Goal: Task Accomplishment & Management: Complete application form

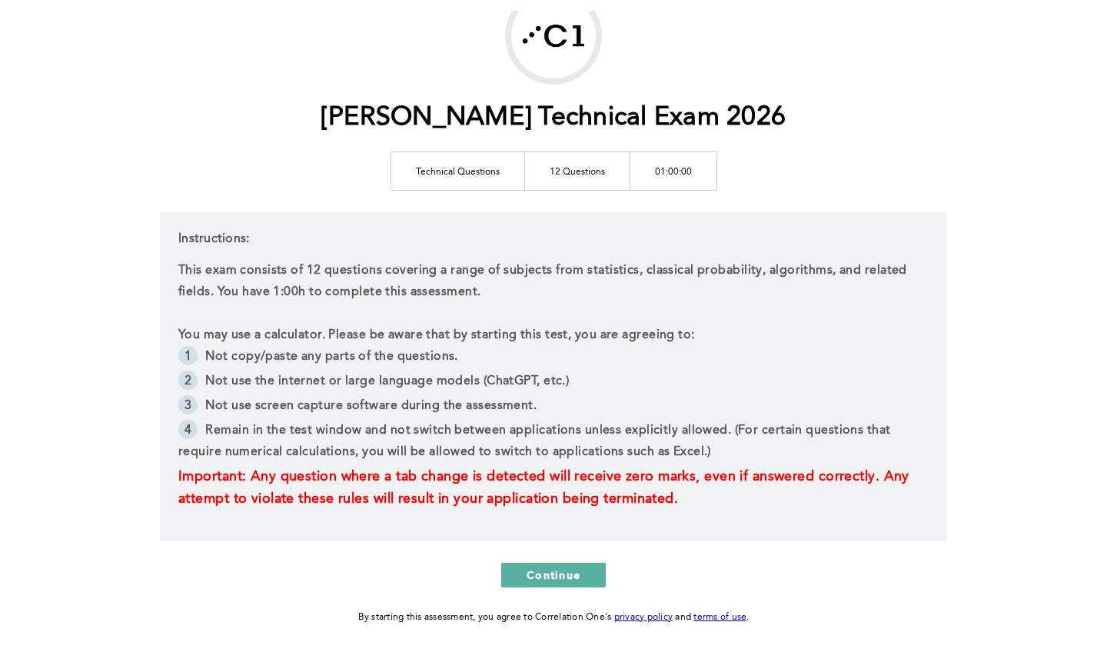
scroll to position [115, 0]
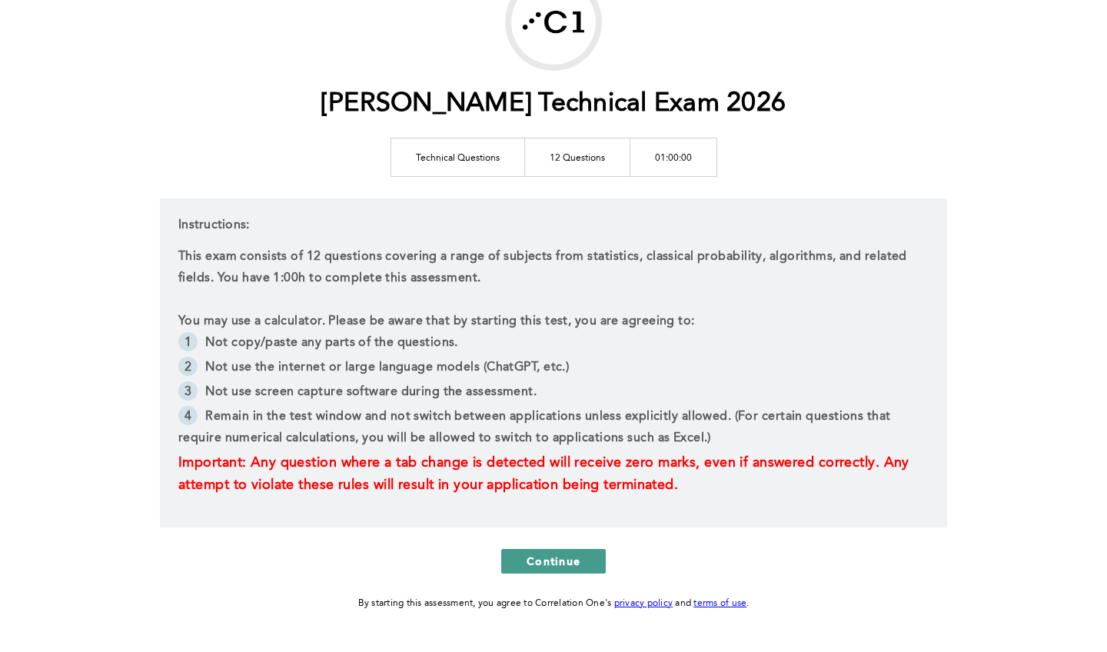
click at [557, 566] on span "Continue" at bounding box center [554, 561] width 54 height 15
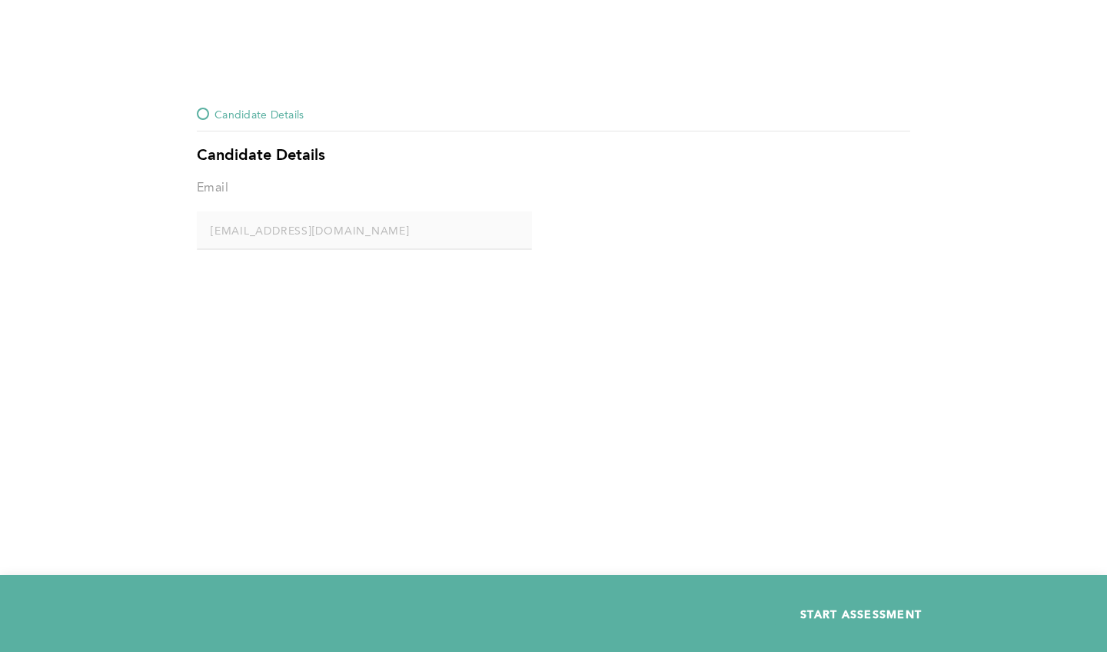
click at [827, 611] on span "START ASSESSMENT" at bounding box center [862, 614] width 122 height 15
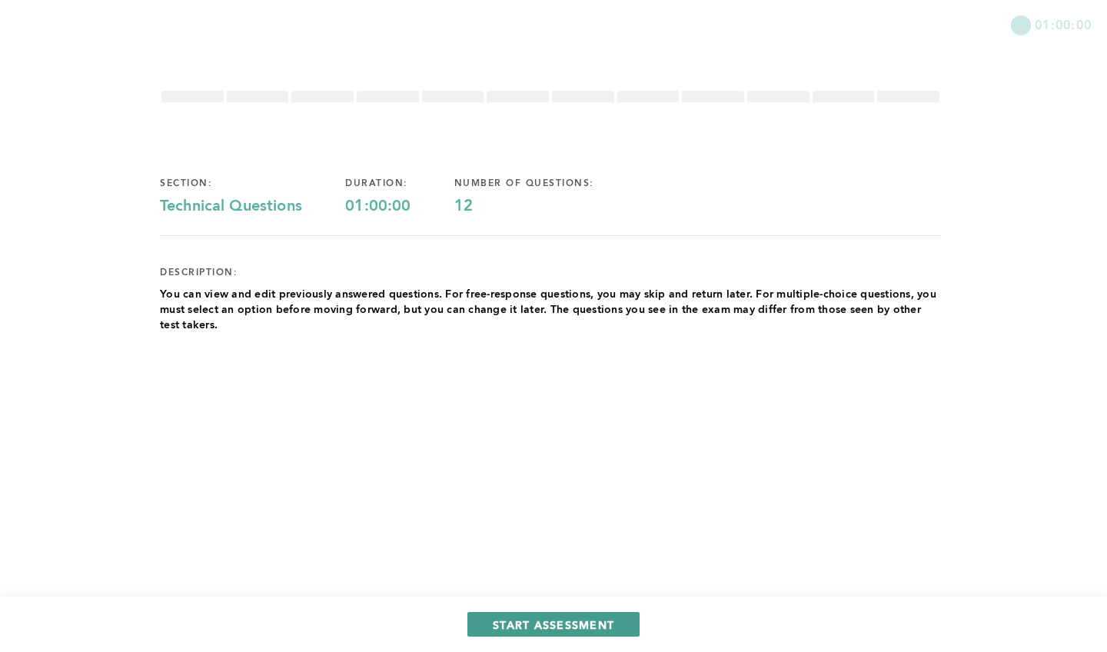
click at [568, 622] on span "START ASSESSMENT" at bounding box center [554, 625] width 122 height 15
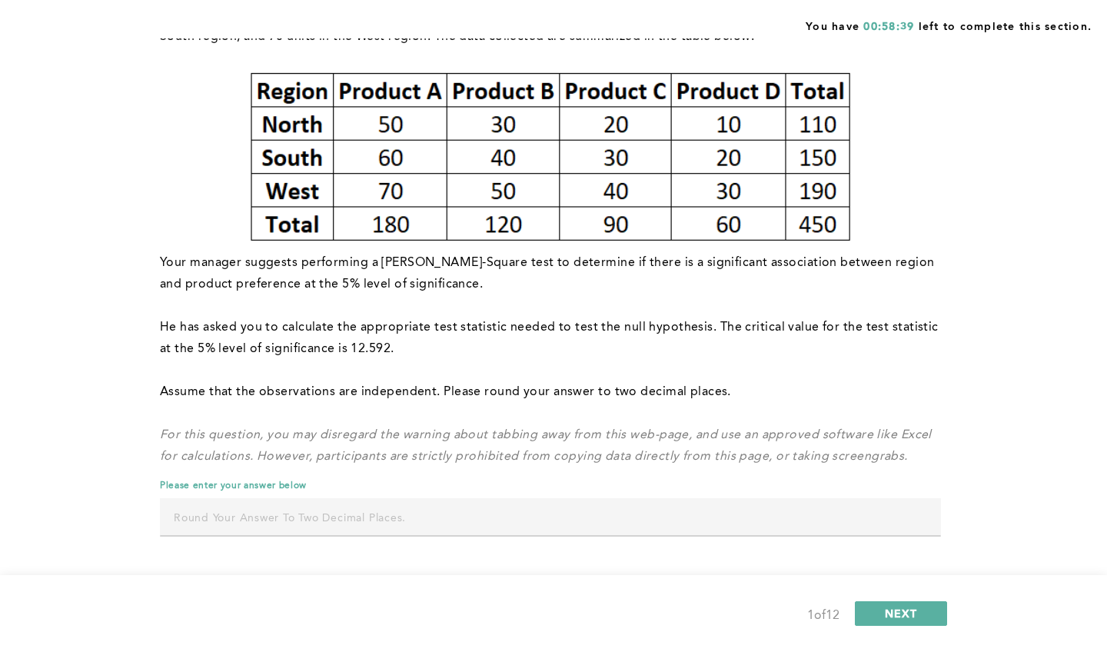
scroll to position [198, 0]
click at [325, 518] on input "text" at bounding box center [550, 516] width 781 height 37
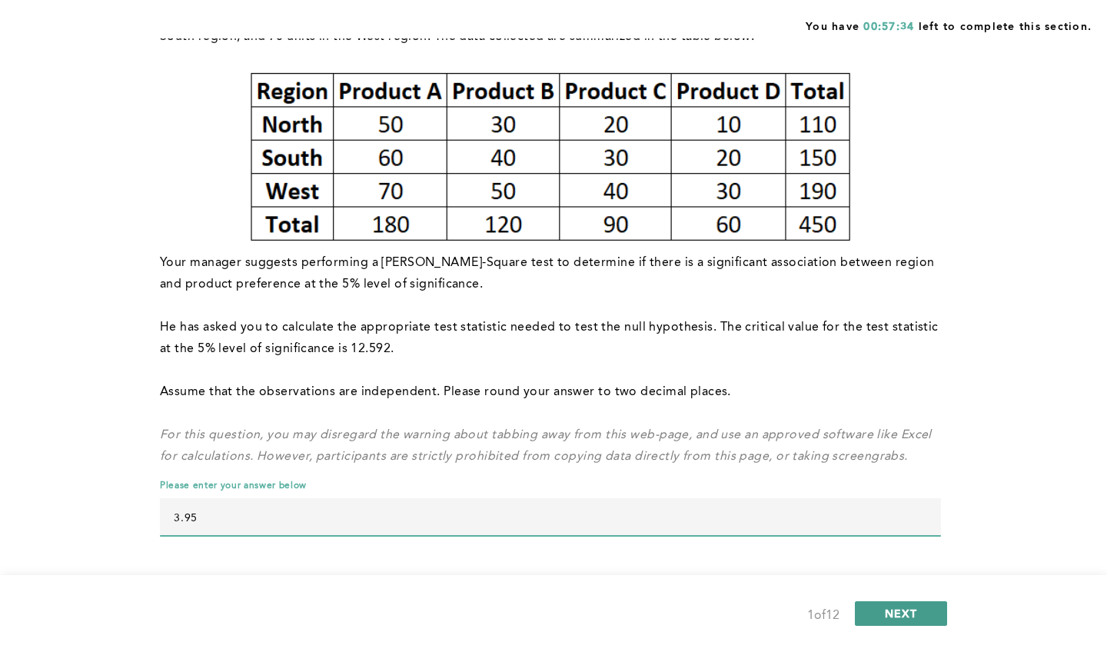
type input "3.95"
click at [907, 617] on span "NEXT" at bounding box center [901, 613] width 33 height 15
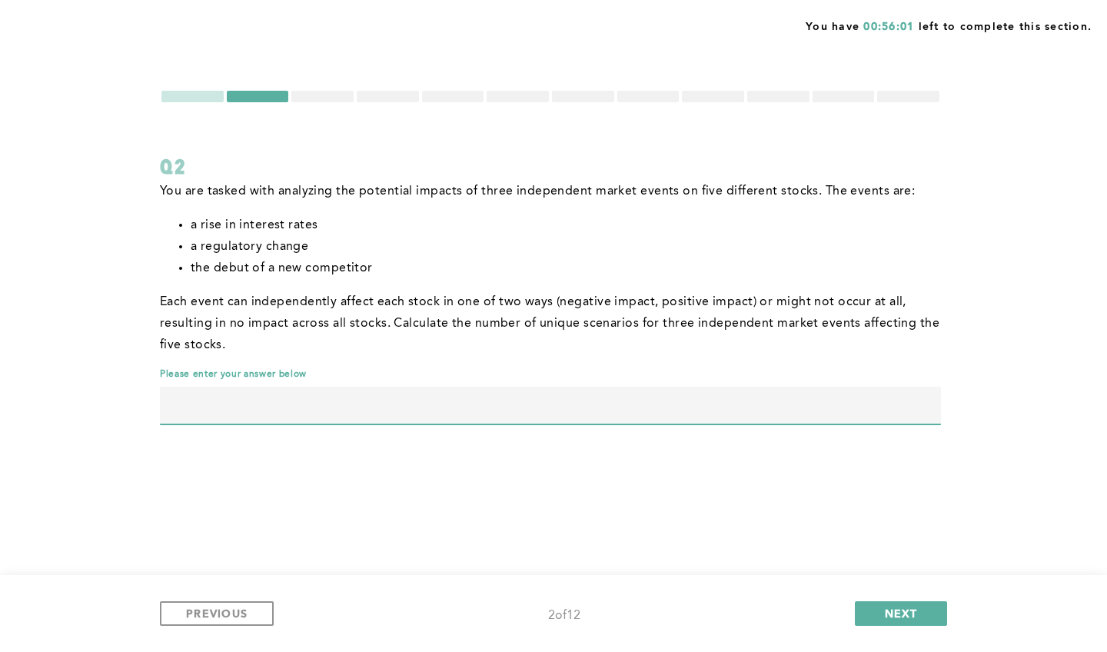
click at [265, 418] on input "text" at bounding box center [550, 405] width 781 height 37
type input "14348907"
drag, startPoint x: 240, startPoint y: 401, endPoint x: 141, endPoint y: 401, distance: 99.2
click at [141, 401] on div "You have 00:52:51 left to complete this section. Q2 You are tasked with analyzi…" at bounding box center [553, 326] width 1107 height 652
type input "35937"
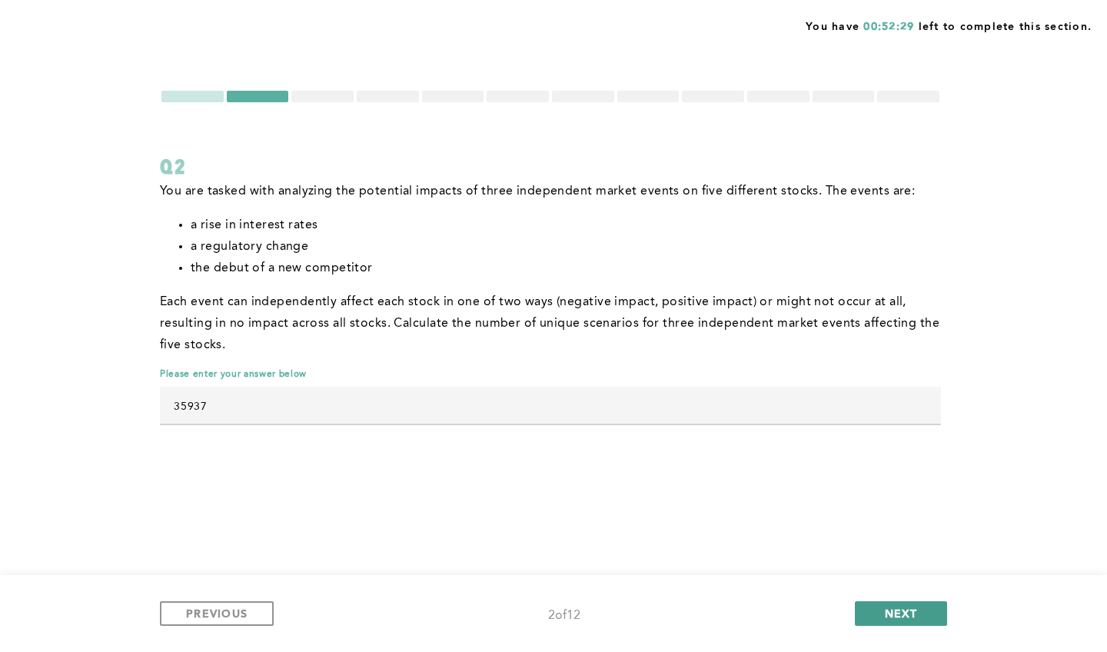
click at [907, 604] on button "NEXT" at bounding box center [901, 613] width 92 height 25
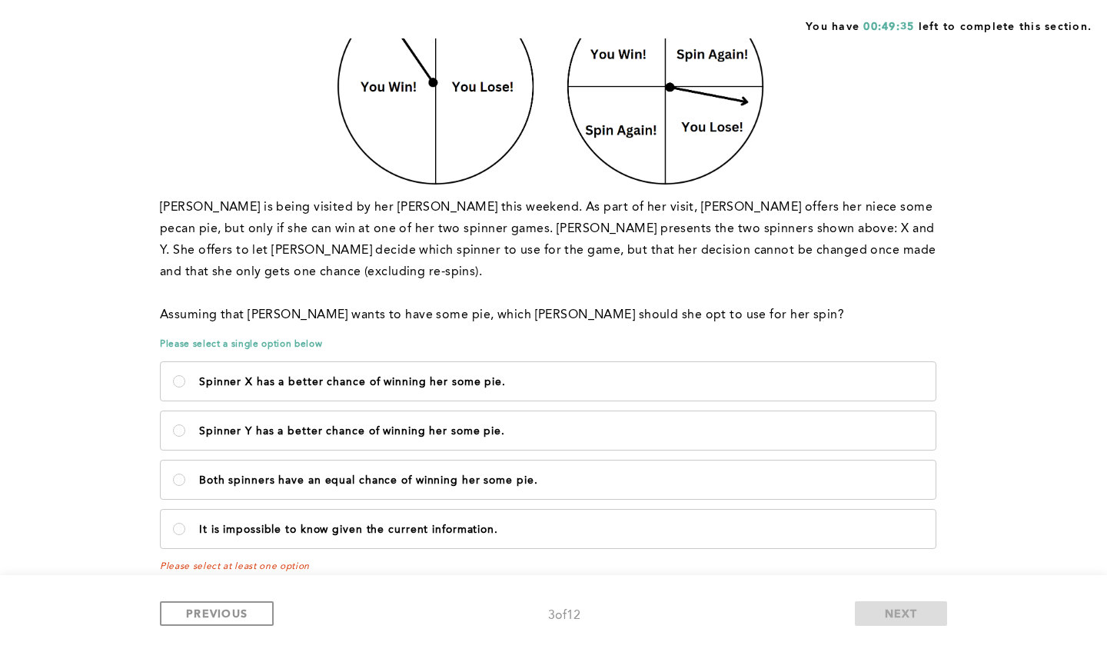
scroll to position [217, 0]
click at [338, 378] on label "Spinner X has a better chance of winning her some pie." at bounding box center [548, 382] width 775 height 38
click at [185, 378] on pie\ "Spinner X has a better chance of winning her some pie." at bounding box center [179, 382] width 12 height 12
radio pie\ "true"
click at [924, 620] on button "NEXT" at bounding box center [901, 613] width 92 height 25
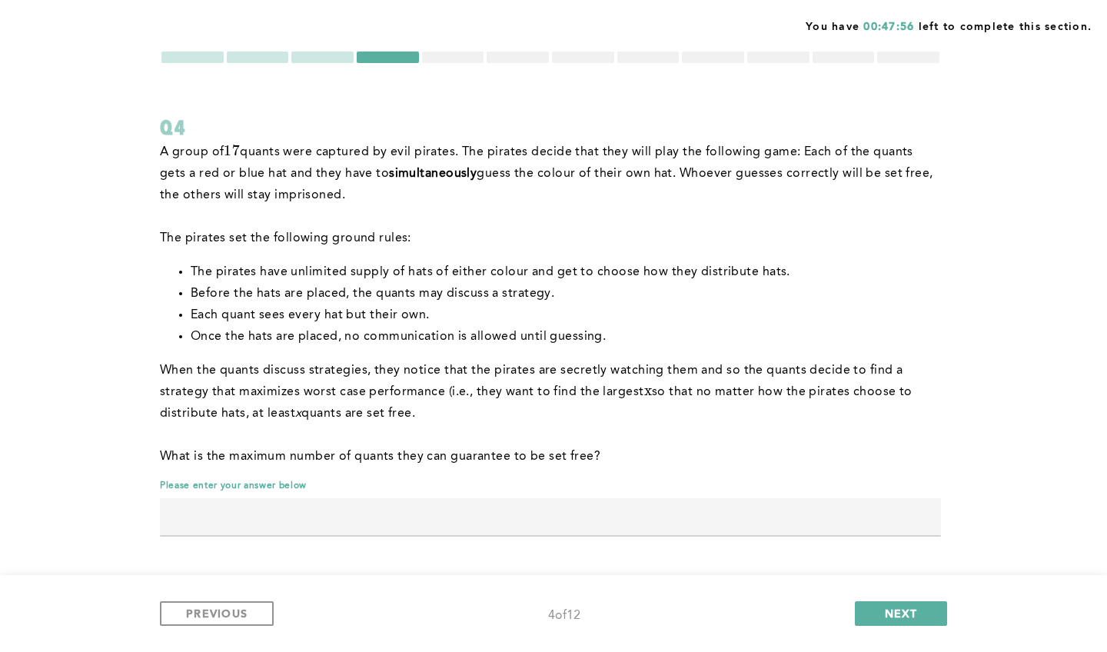
scroll to position [39, 0]
click at [596, 503] on input "text" at bounding box center [550, 516] width 781 height 37
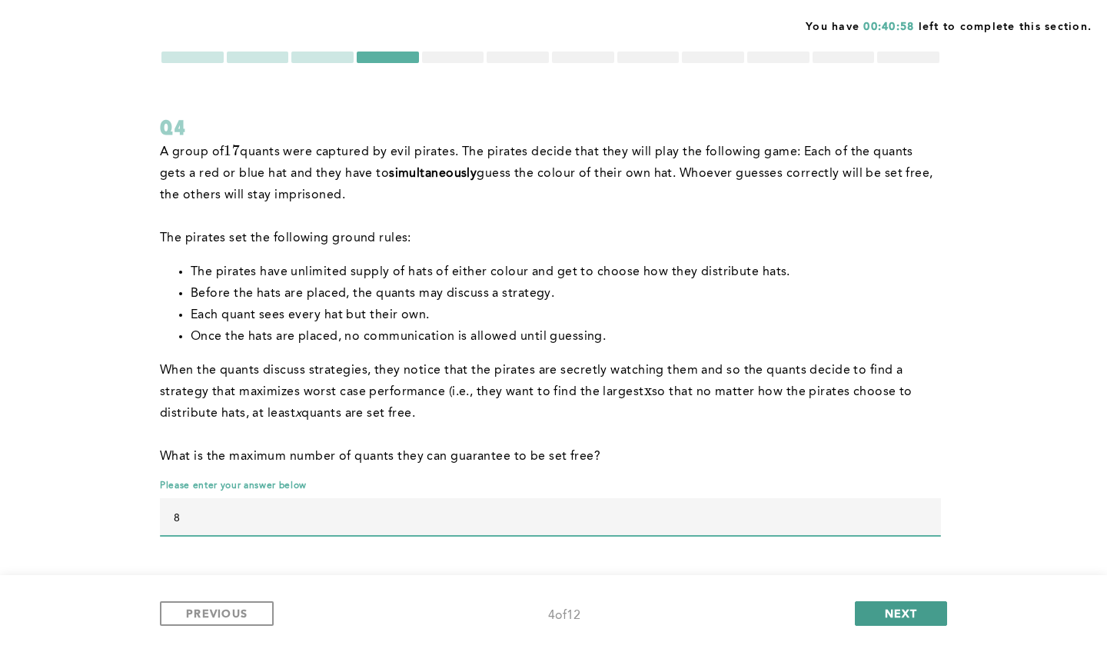
type input "8"
click at [895, 617] on span "NEXT" at bounding box center [901, 613] width 33 height 15
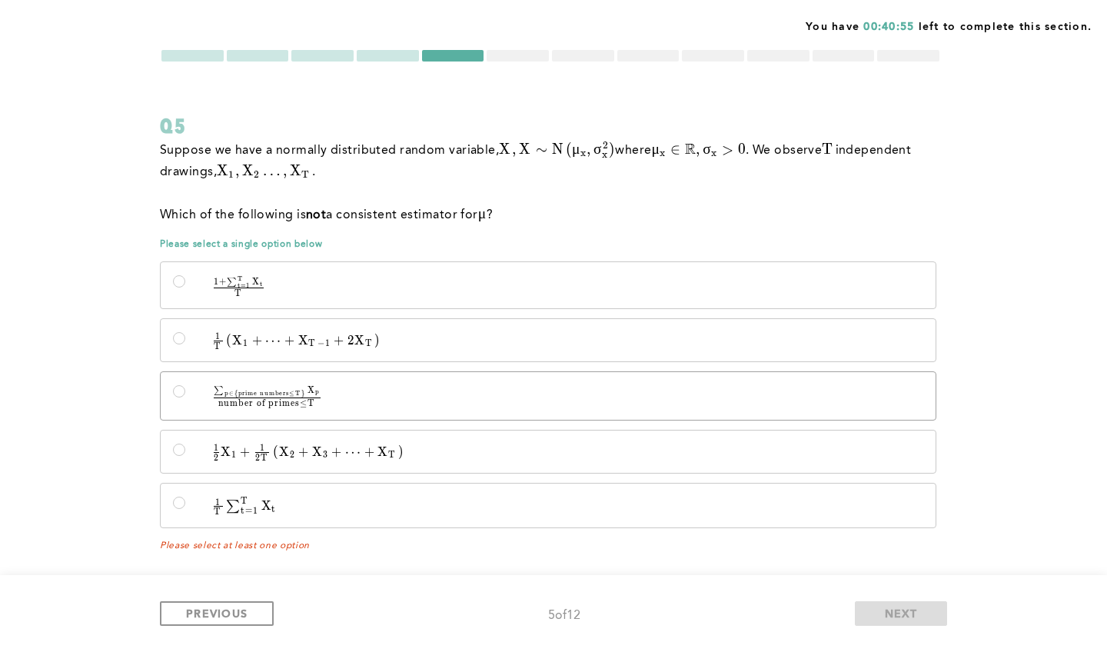
scroll to position [41, 0]
click at [181, 451] on input "1 2 X 1 + 1 2 T ( X 2 + X 3 + ⋯ + X T ) \quad \frac{1}{2}X_1 + \frac{1}{2T}\lef…" at bounding box center [179, 450] width 12 height 12
radio input "true"
click at [910, 614] on span "NEXT" at bounding box center [901, 613] width 33 height 15
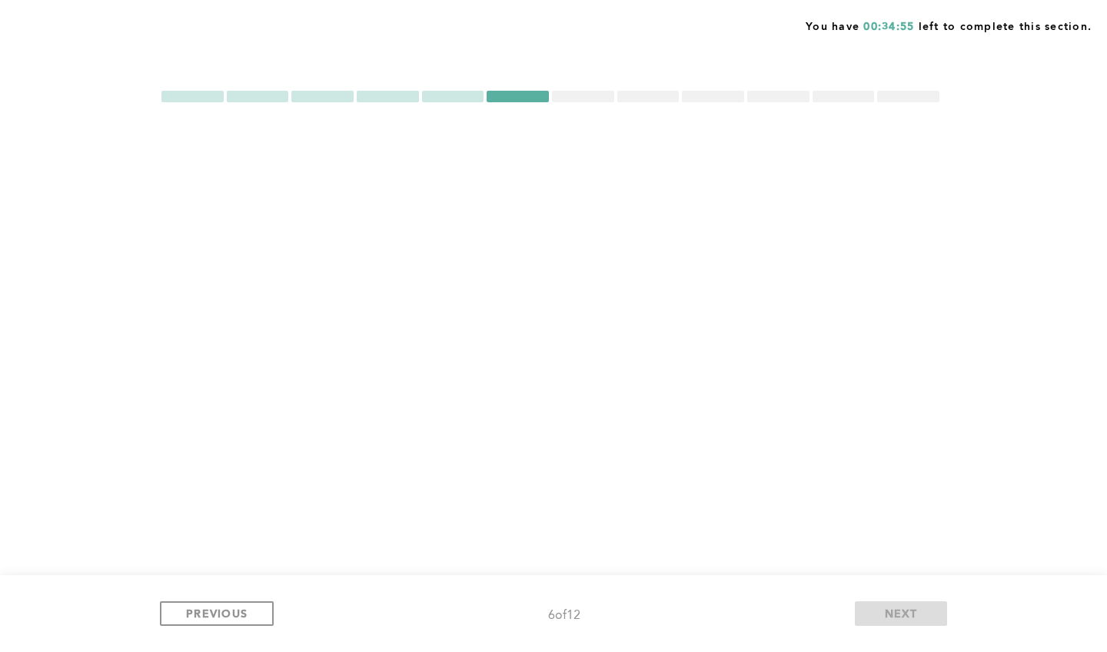
scroll to position [0, 0]
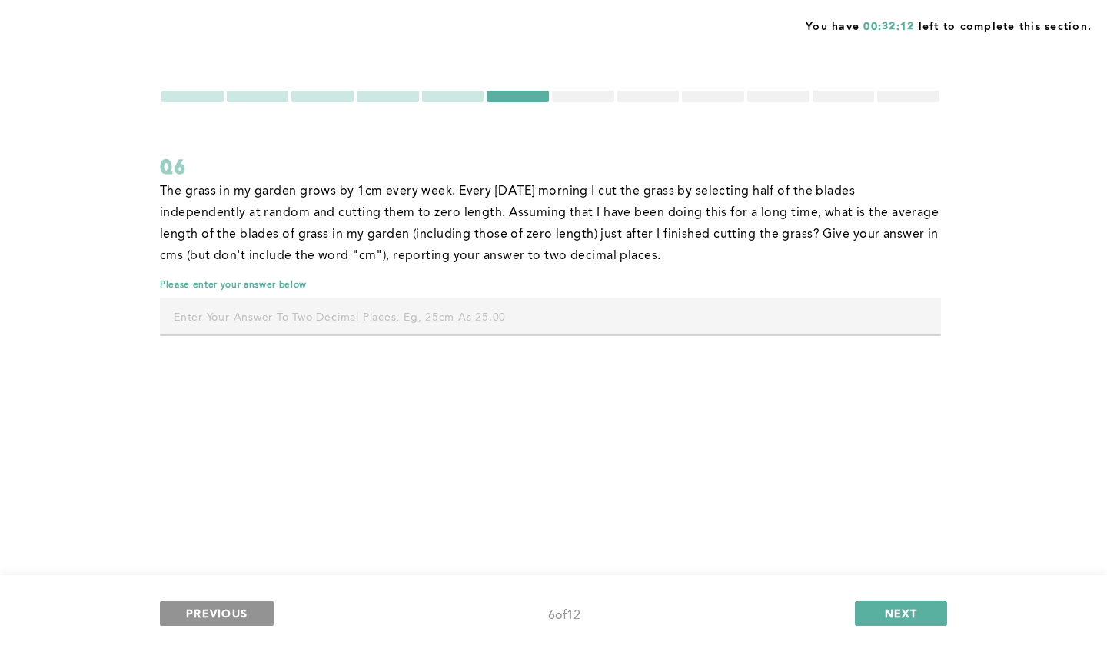
click at [217, 611] on span "PREVIOUS" at bounding box center [217, 613] width 62 height 15
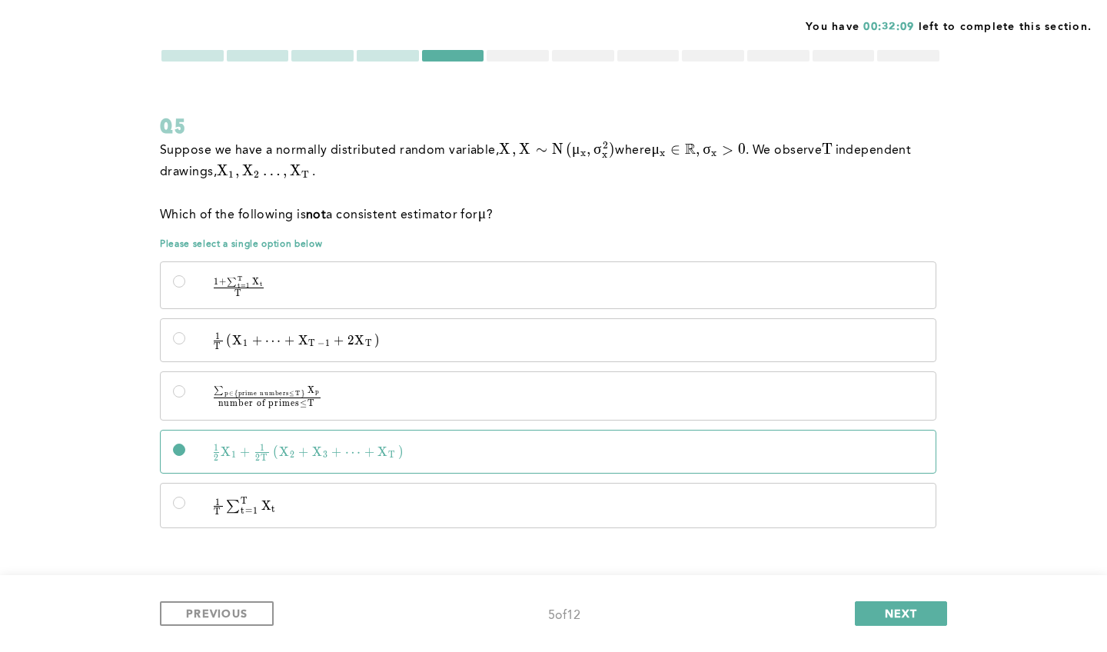
scroll to position [41, 0]
click at [219, 616] on span "PREVIOUS" at bounding box center [217, 613] width 62 height 15
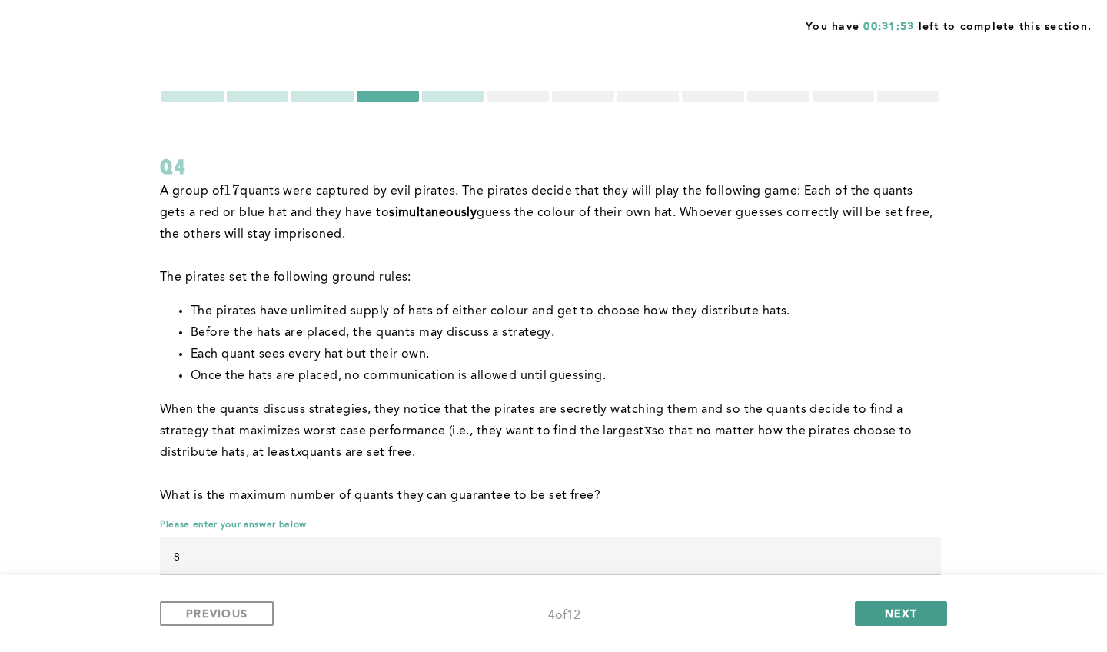
click at [881, 611] on button "NEXT" at bounding box center [901, 613] width 92 height 25
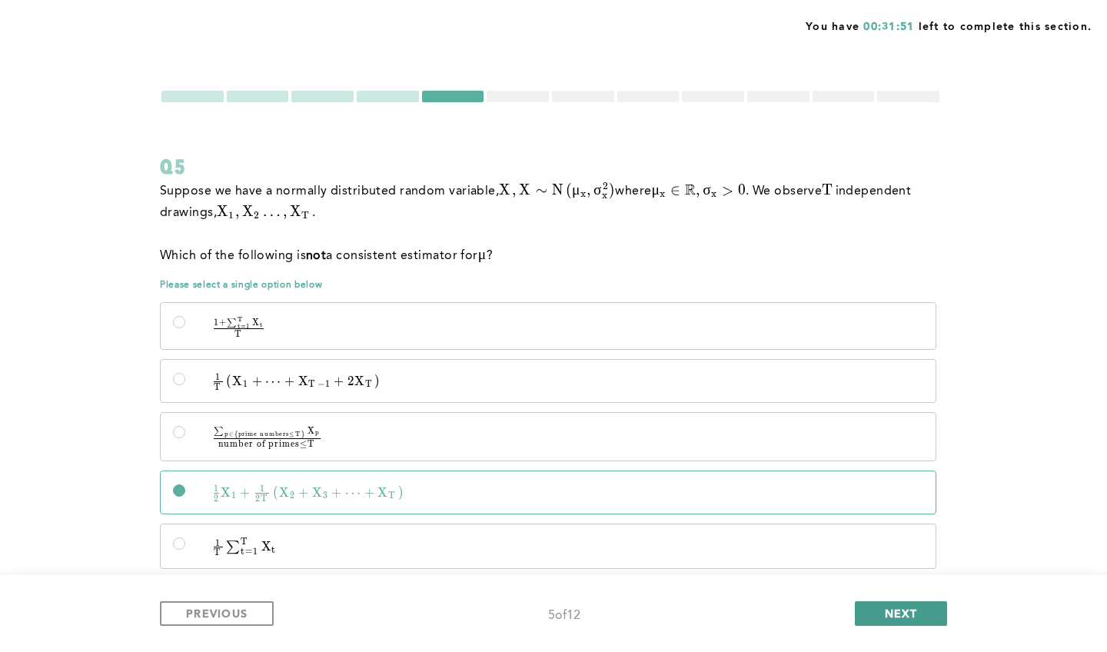
click at [881, 611] on button "NEXT" at bounding box center [901, 613] width 92 height 25
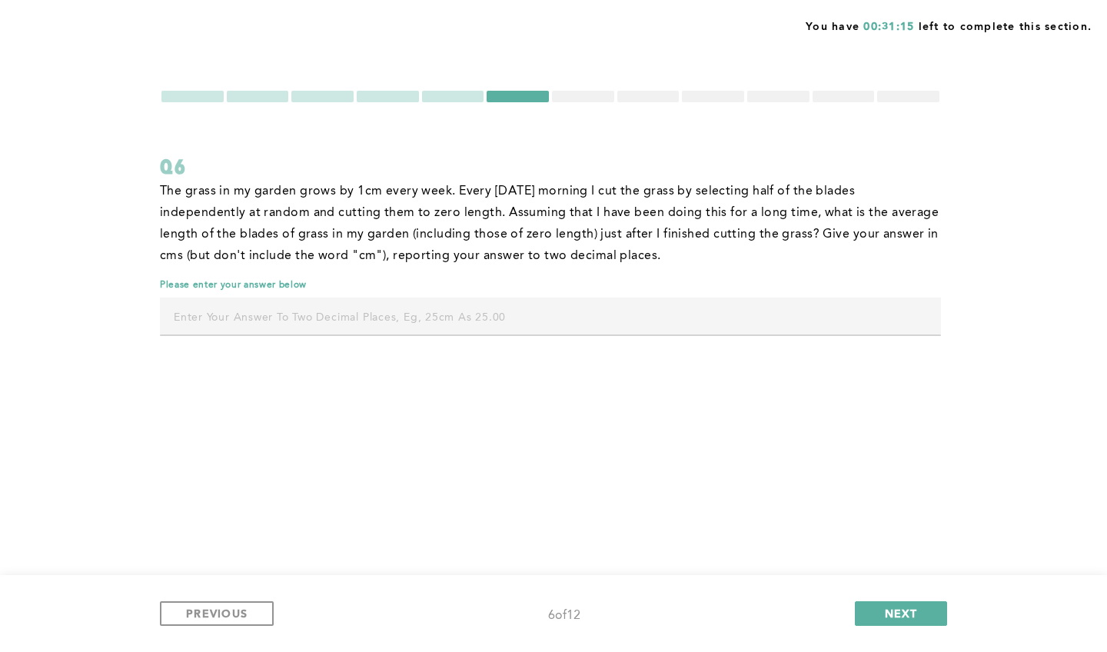
click at [638, 312] on input "text" at bounding box center [550, 316] width 781 height 37
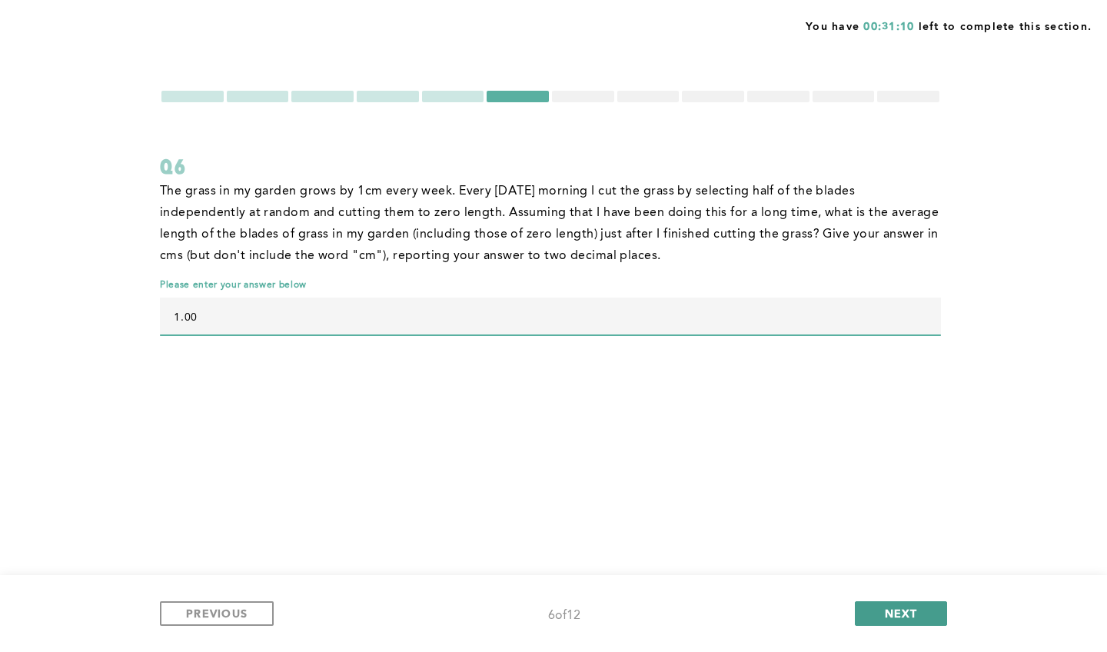
type input "1.00"
click at [898, 617] on span "NEXT" at bounding box center [901, 613] width 33 height 15
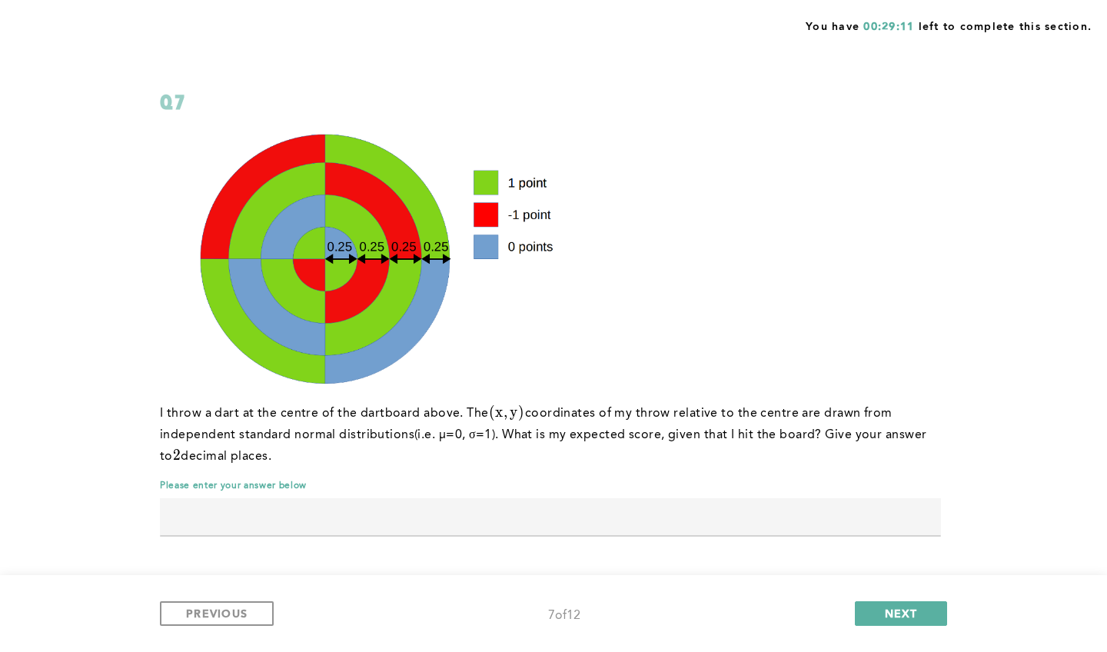
scroll to position [65, 0]
click at [495, 514] on input "text" at bounding box center [550, 516] width 781 height 37
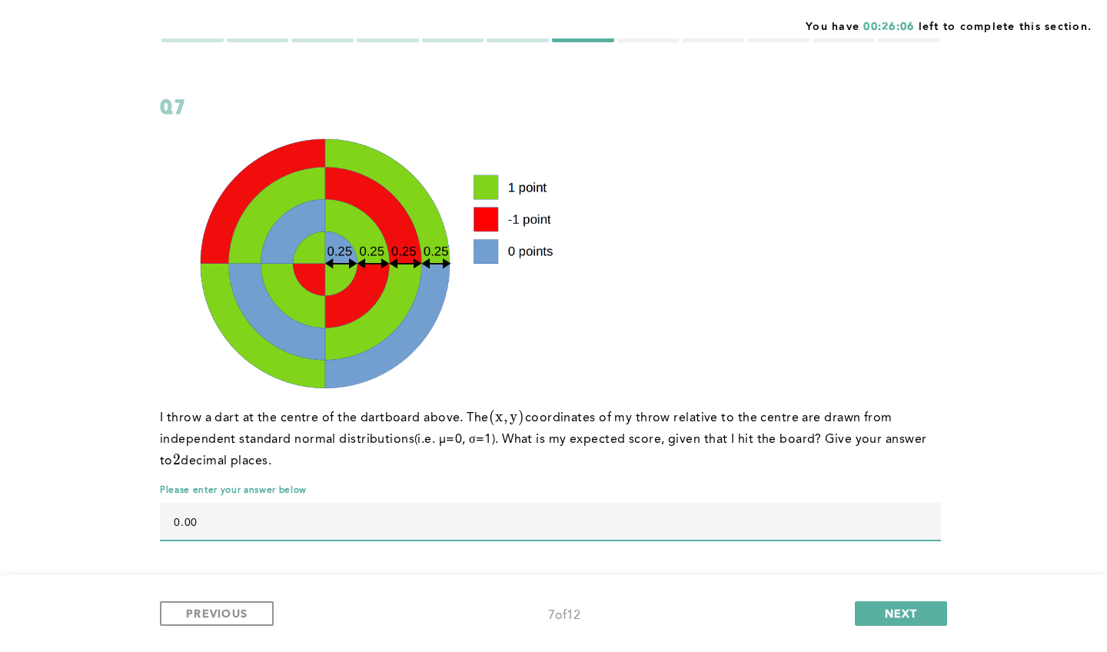
scroll to position [62, 0]
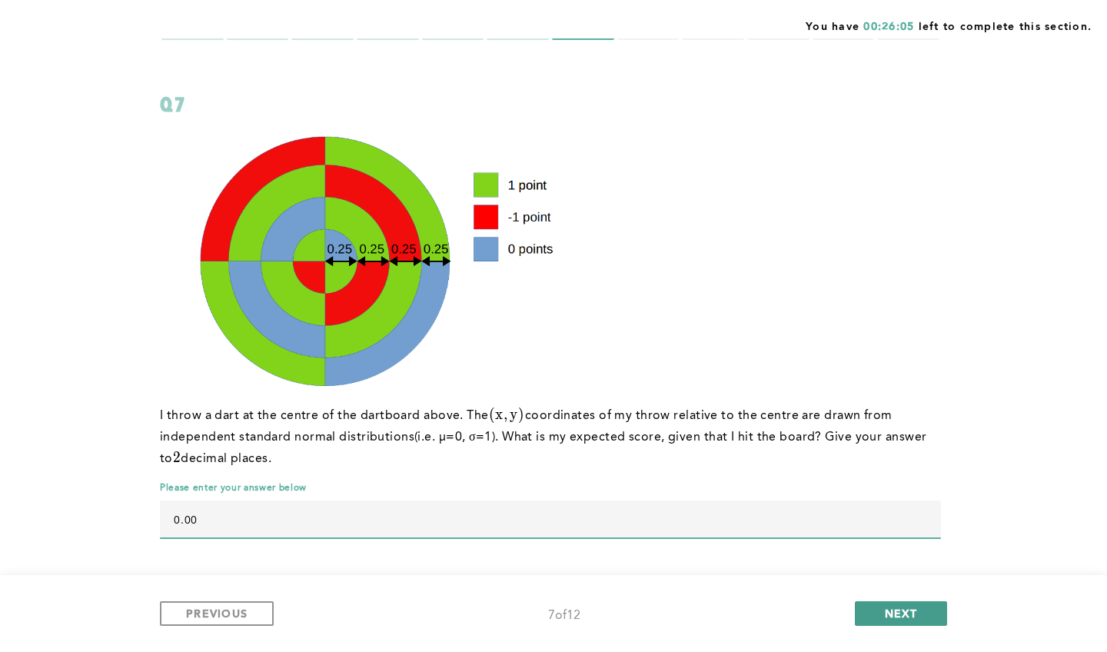
type input "0.00"
click at [888, 618] on span "NEXT" at bounding box center [901, 613] width 33 height 15
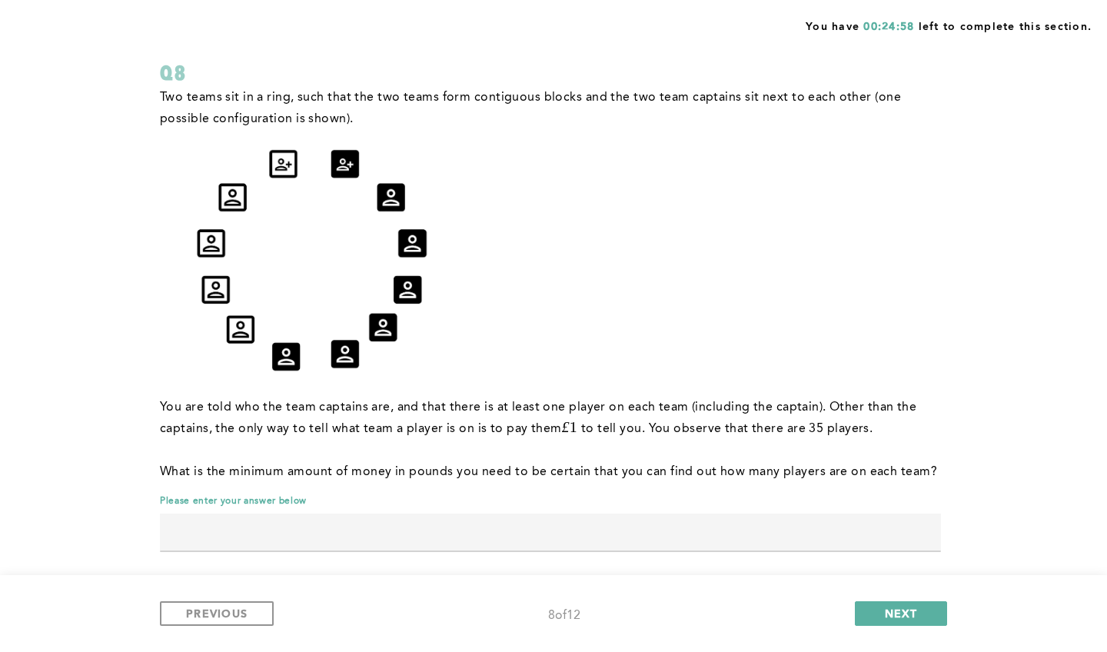
scroll to position [94, 0]
click at [490, 528] on input "text" at bounding box center [550, 532] width 781 height 37
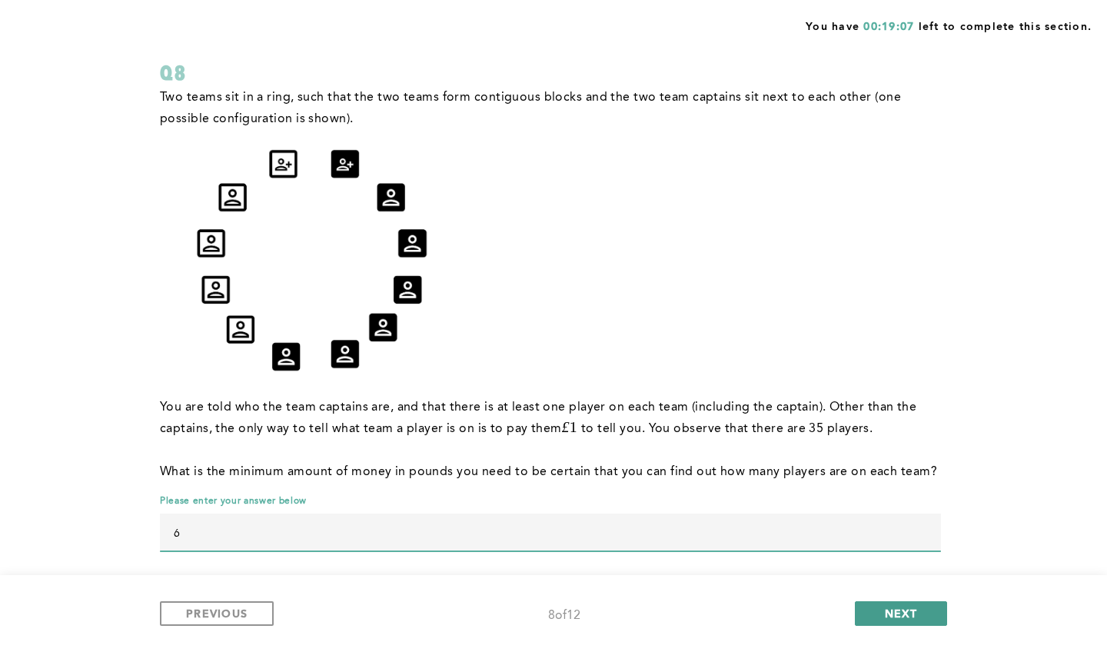
type input "6"
click at [896, 606] on span "NEXT" at bounding box center [901, 613] width 33 height 15
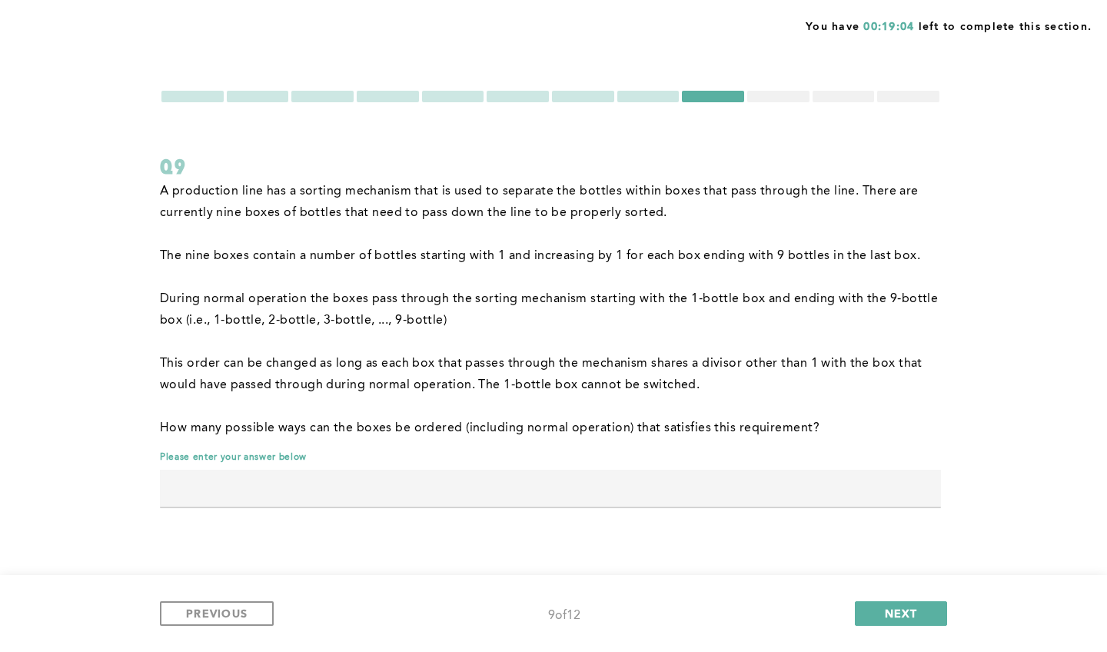
scroll to position [0, 0]
click at [548, 487] on input "text" at bounding box center [550, 488] width 781 height 37
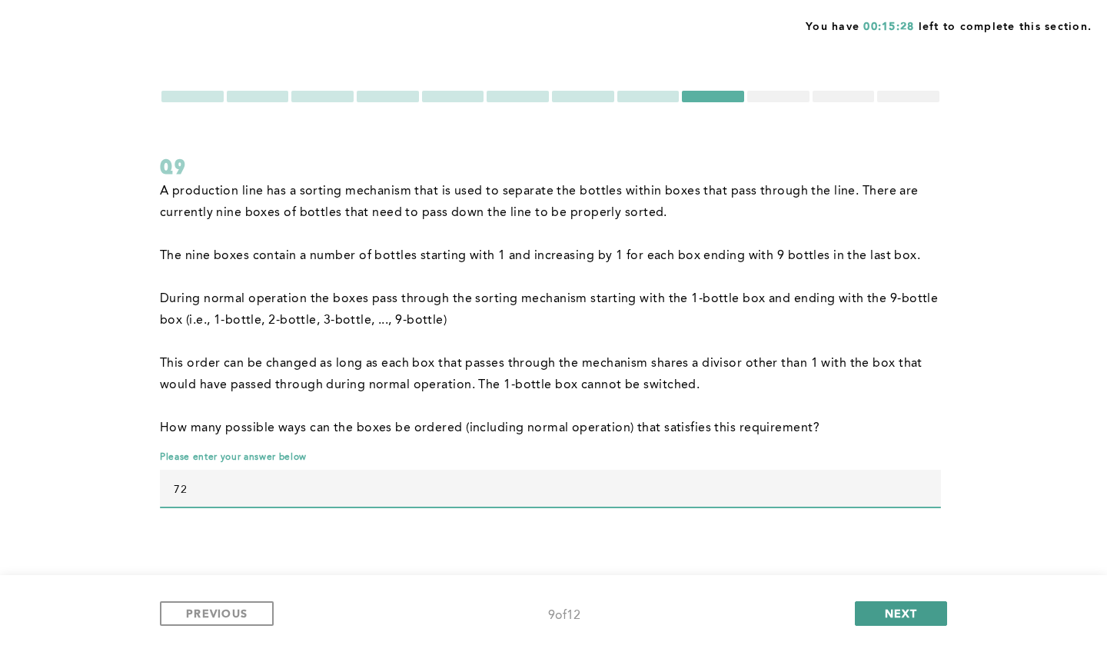
type input "72"
click at [902, 621] on button "NEXT" at bounding box center [901, 613] width 92 height 25
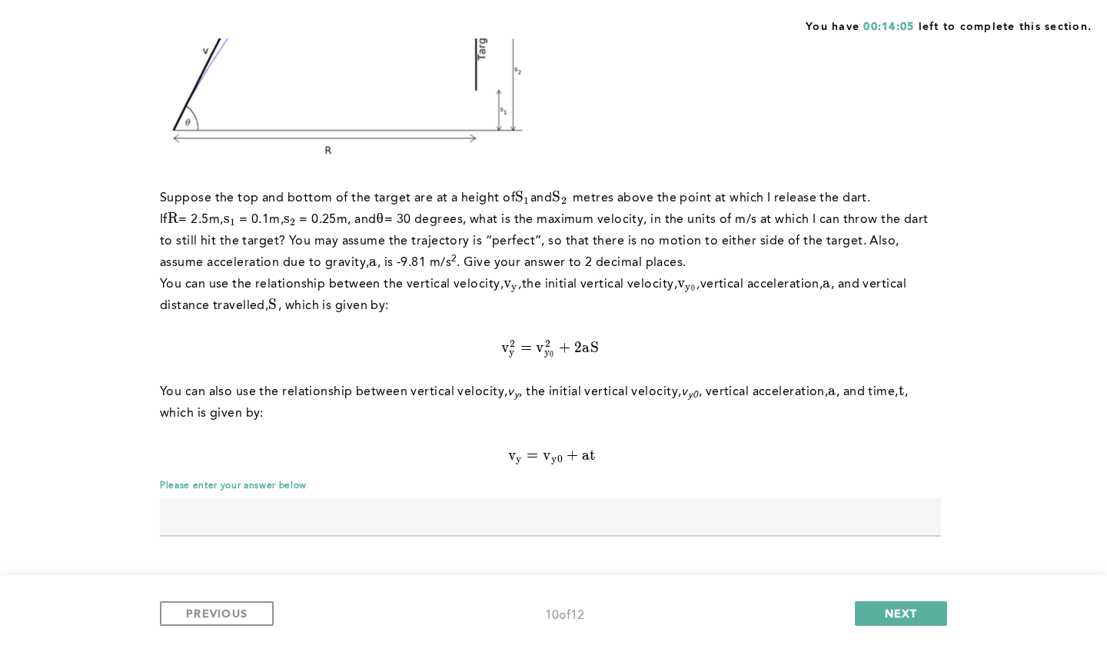
scroll to position [264, 0]
click at [540, 514] on input "text" at bounding box center [550, 516] width 781 height 37
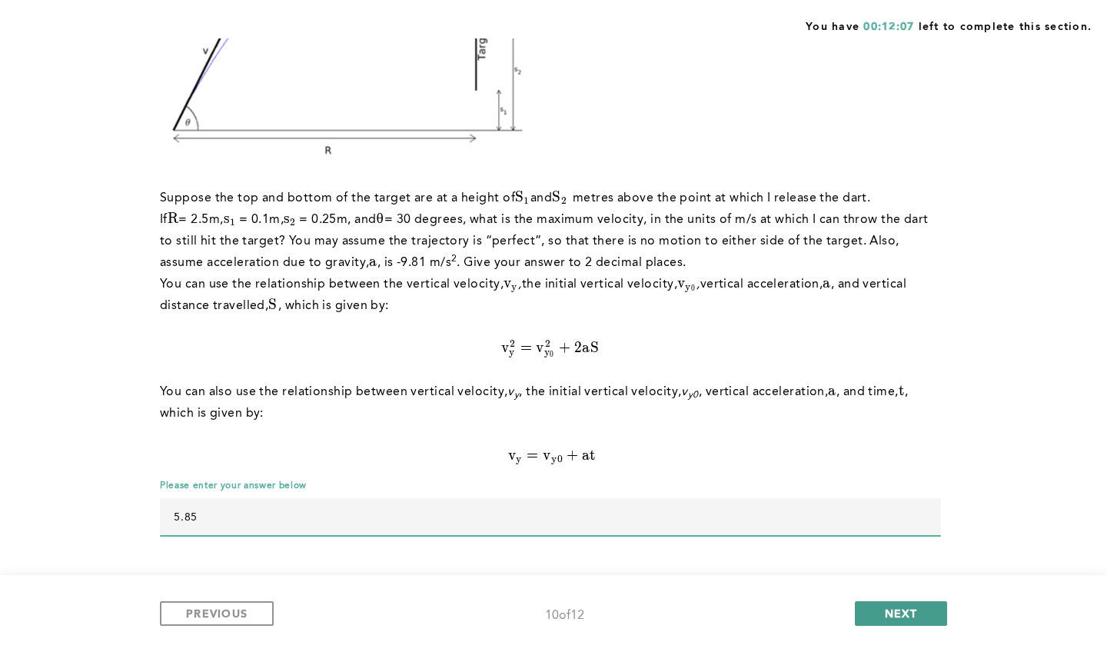
type input "5.85"
click at [914, 611] on span "NEXT" at bounding box center [901, 613] width 33 height 15
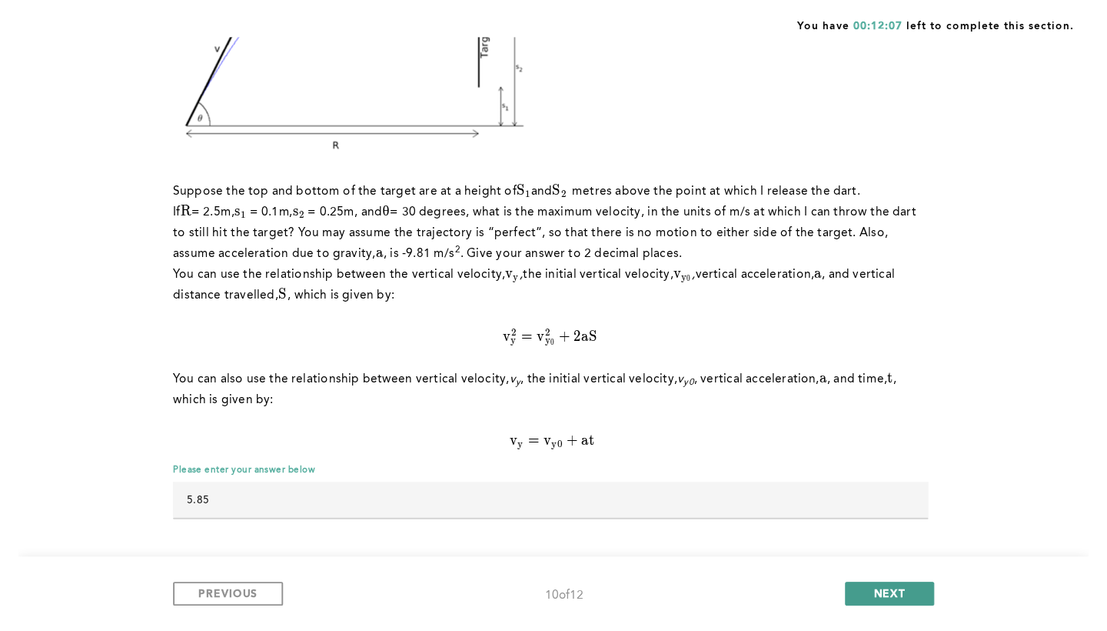
scroll to position [0, 0]
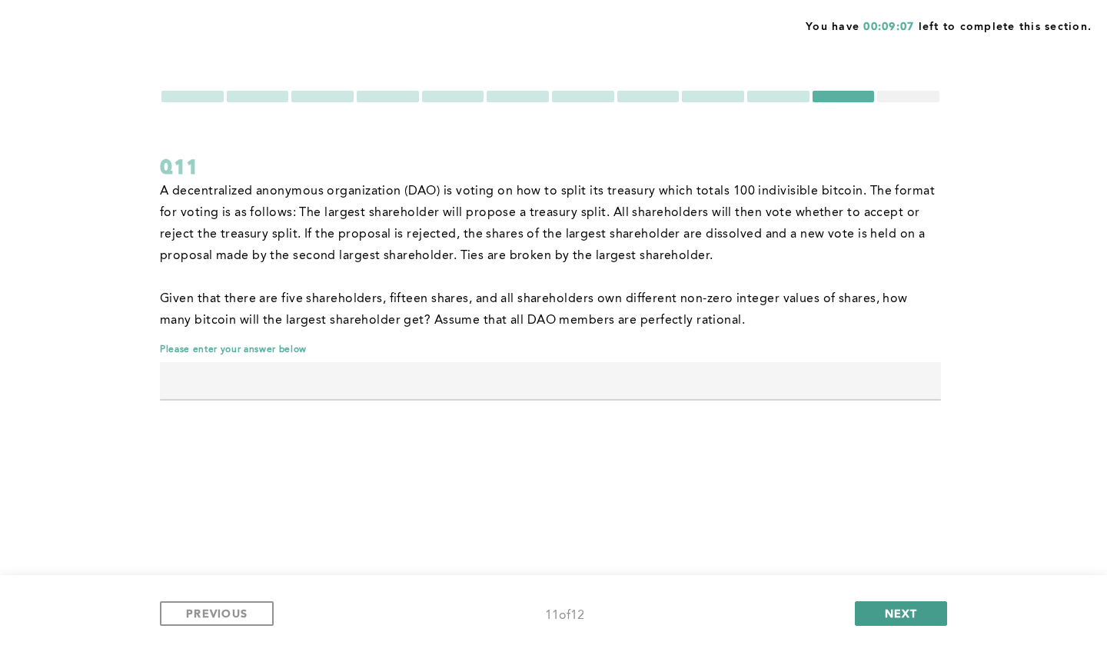
click at [896, 606] on span "NEXT" at bounding box center [901, 613] width 33 height 15
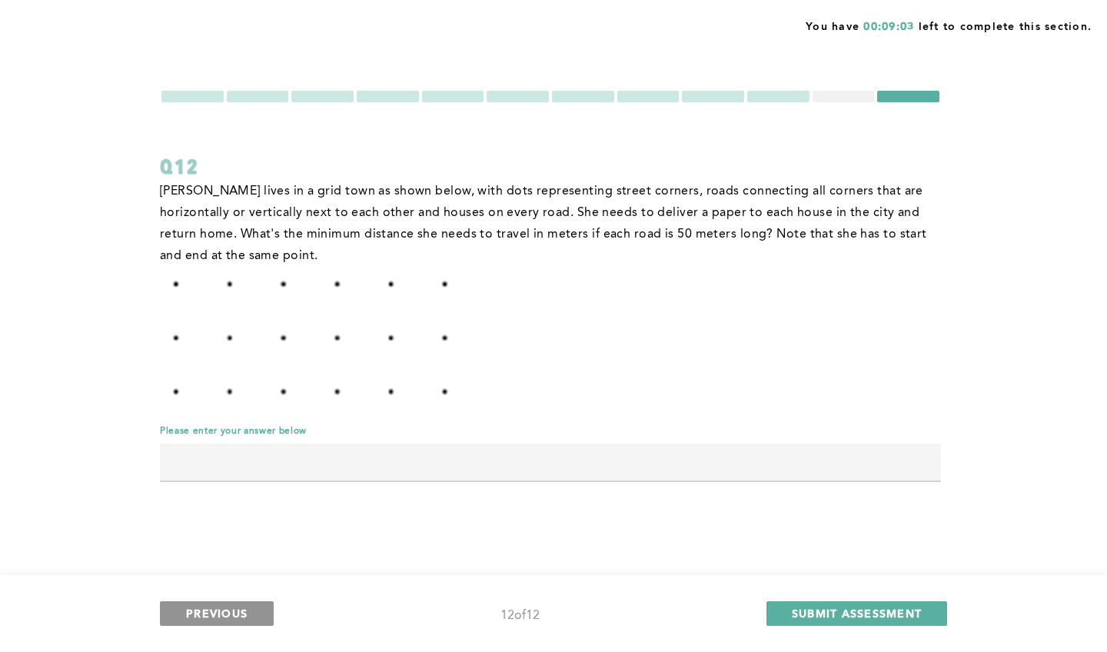
click at [241, 613] on span "PREVIOUS" at bounding box center [217, 613] width 62 height 15
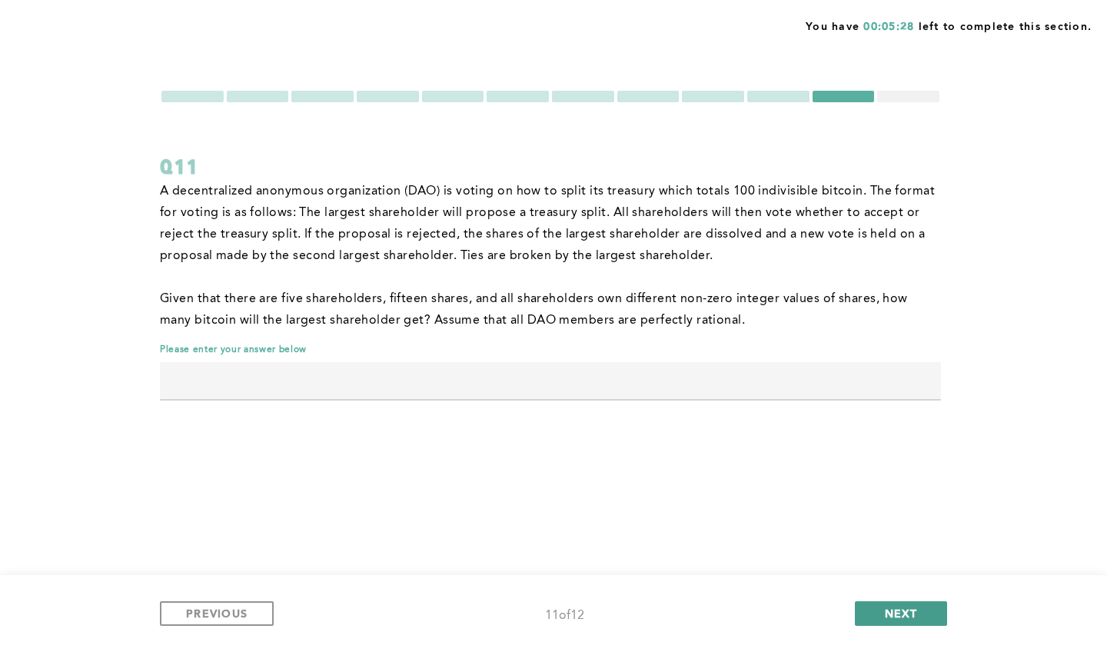
click at [899, 608] on span "NEXT" at bounding box center [901, 613] width 33 height 15
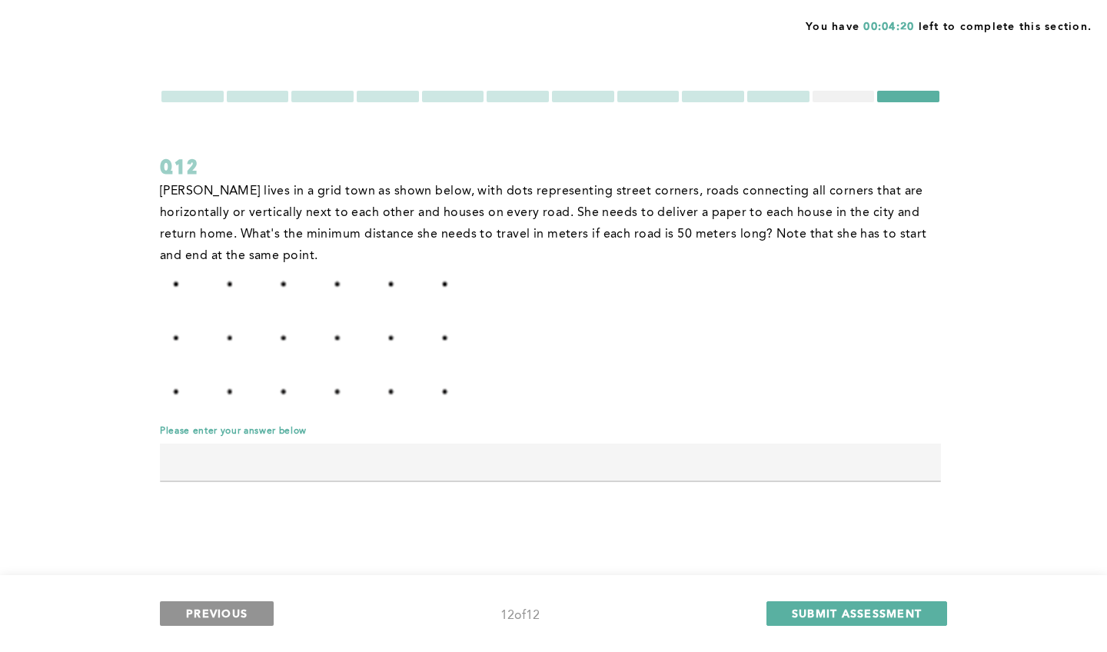
click at [221, 618] on span "PREVIOUS" at bounding box center [217, 613] width 62 height 15
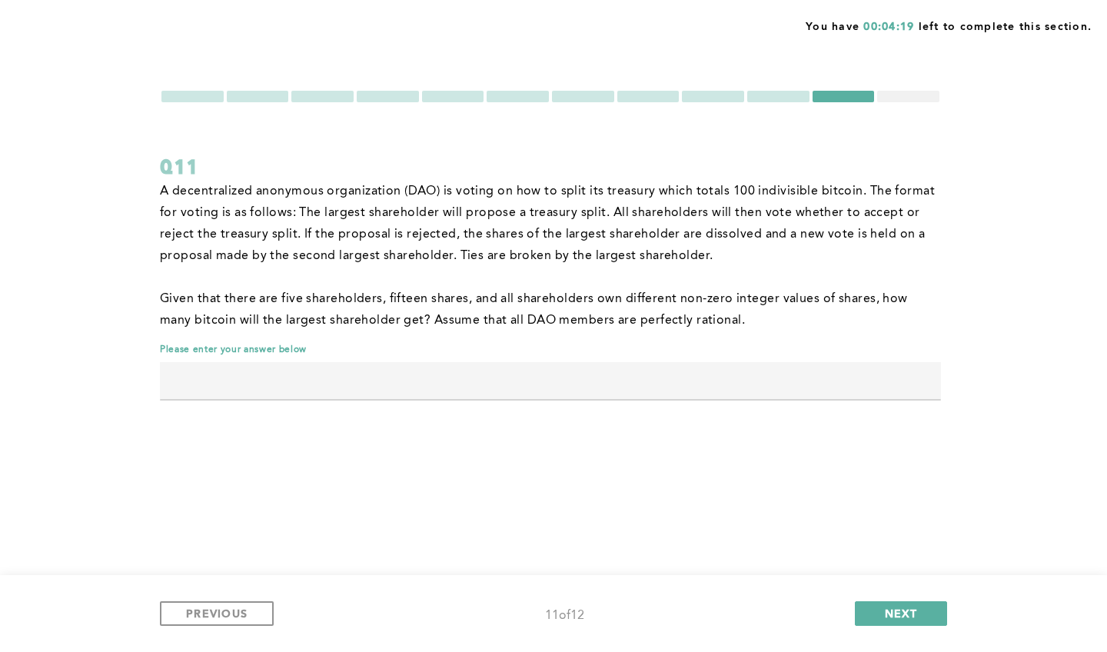
click at [490, 385] on input "text" at bounding box center [550, 380] width 781 height 37
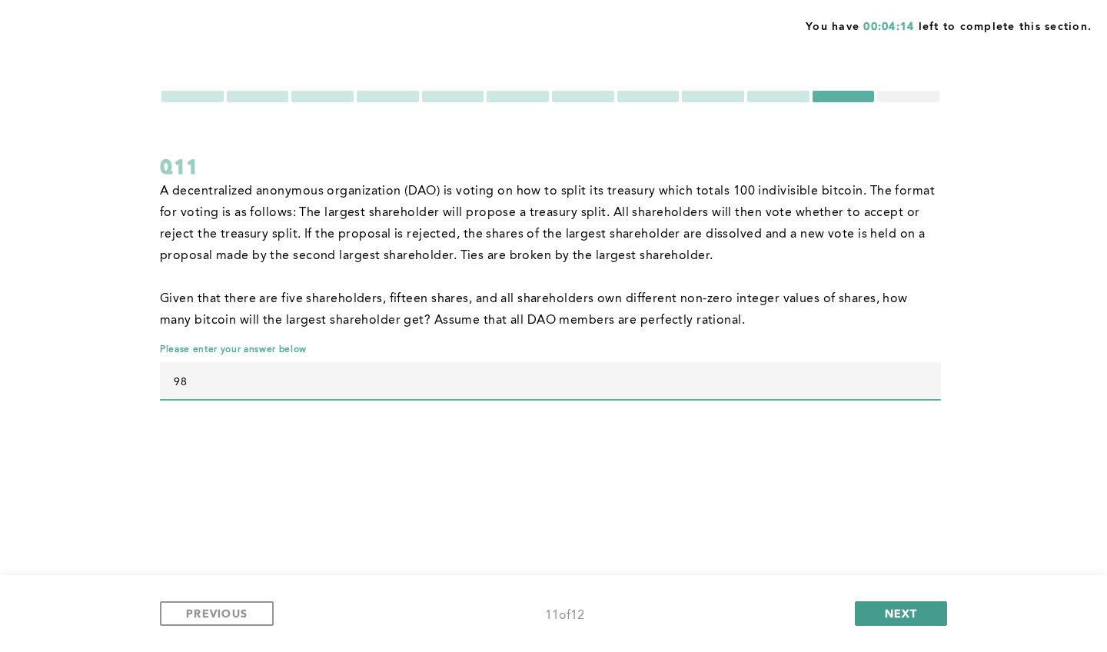
type input "98"
click at [903, 609] on span "NEXT" at bounding box center [901, 613] width 33 height 15
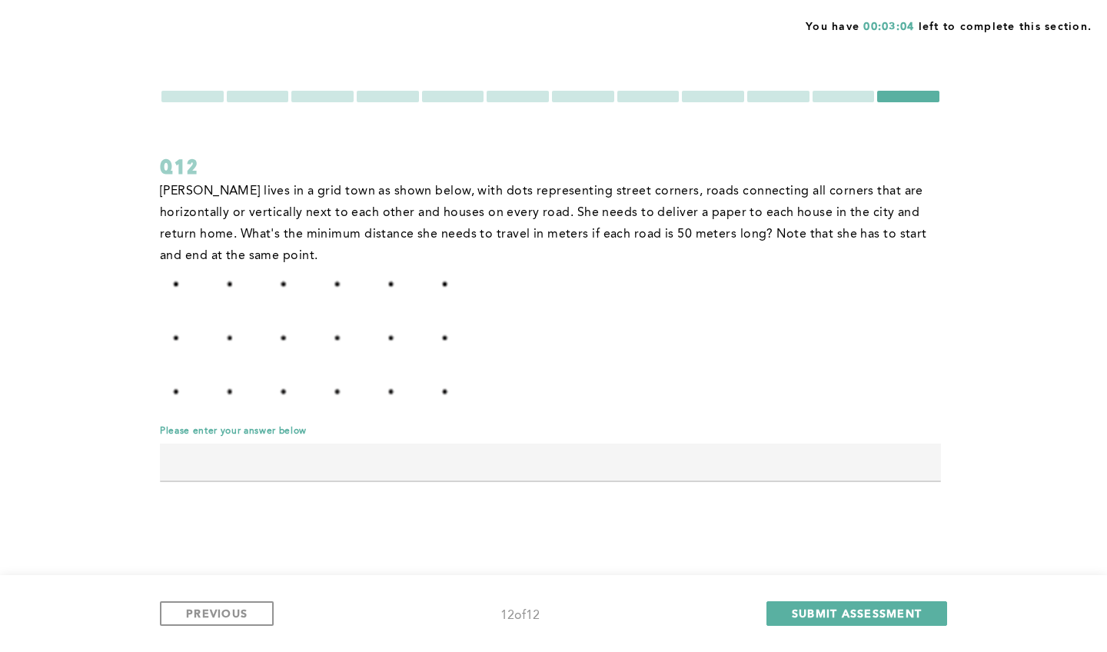
click at [574, 449] on input "text" at bounding box center [550, 462] width 781 height 37
type input "1350"
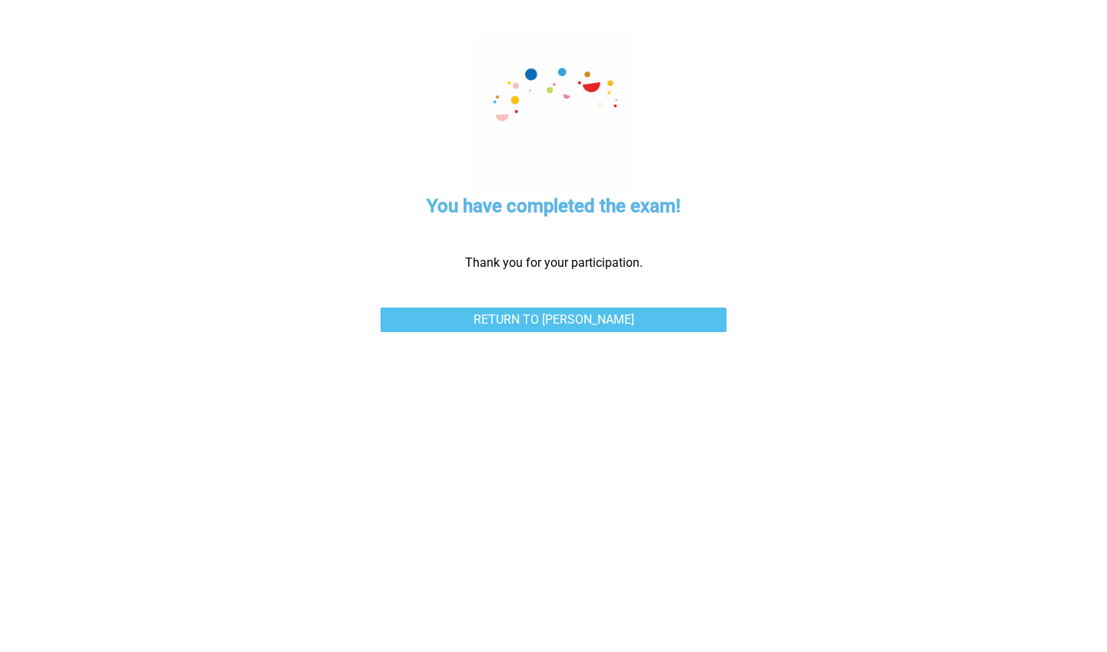
click at [552, 313] on link "Return to [PERSON_NAME]" at bounding box center [554, 320] width 346 height 25
